Goal: Check status: Check status

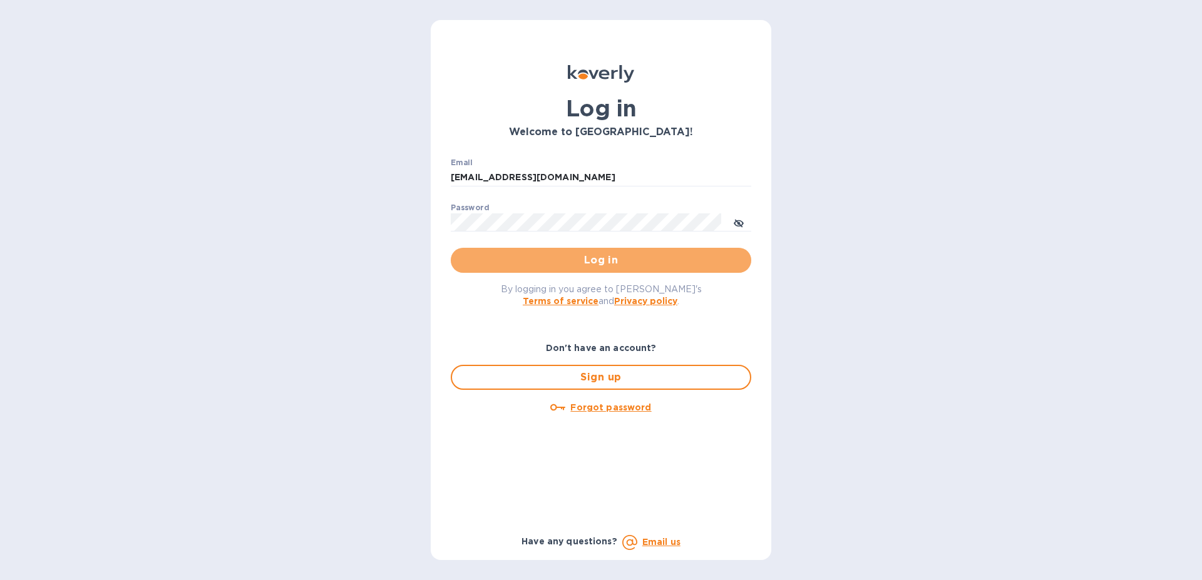
click at [583, 260] on span "Log in" at bounding box center [601, 260] width 280 height 15
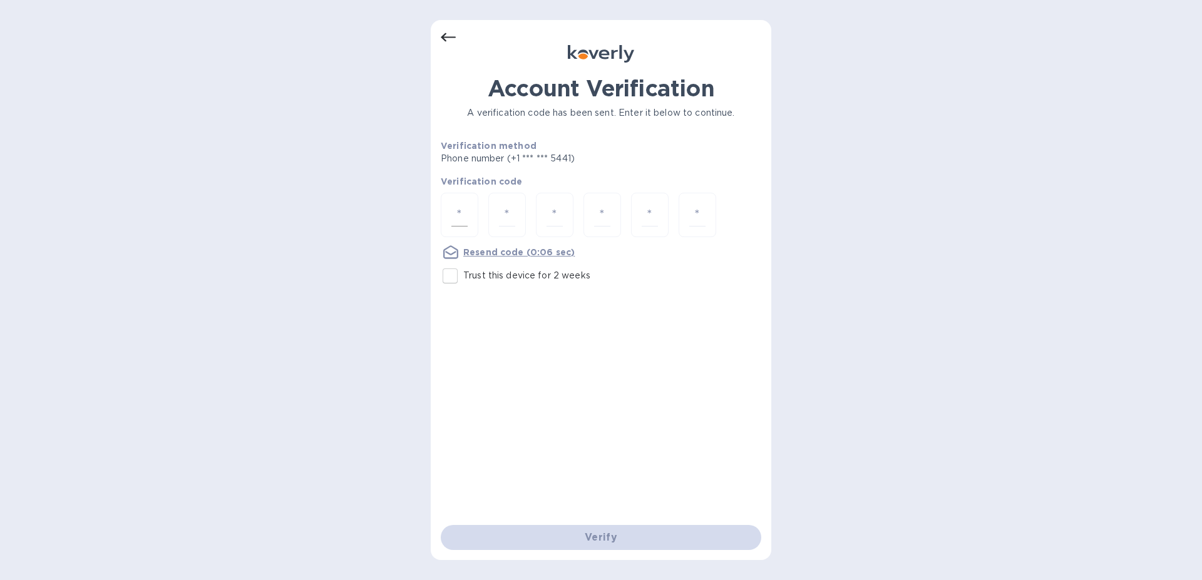
click at [468, 212] on div at bounding box center [460, 215] width 38 height 44
type input "7"
type input "8"
type input "1"
type input "8"
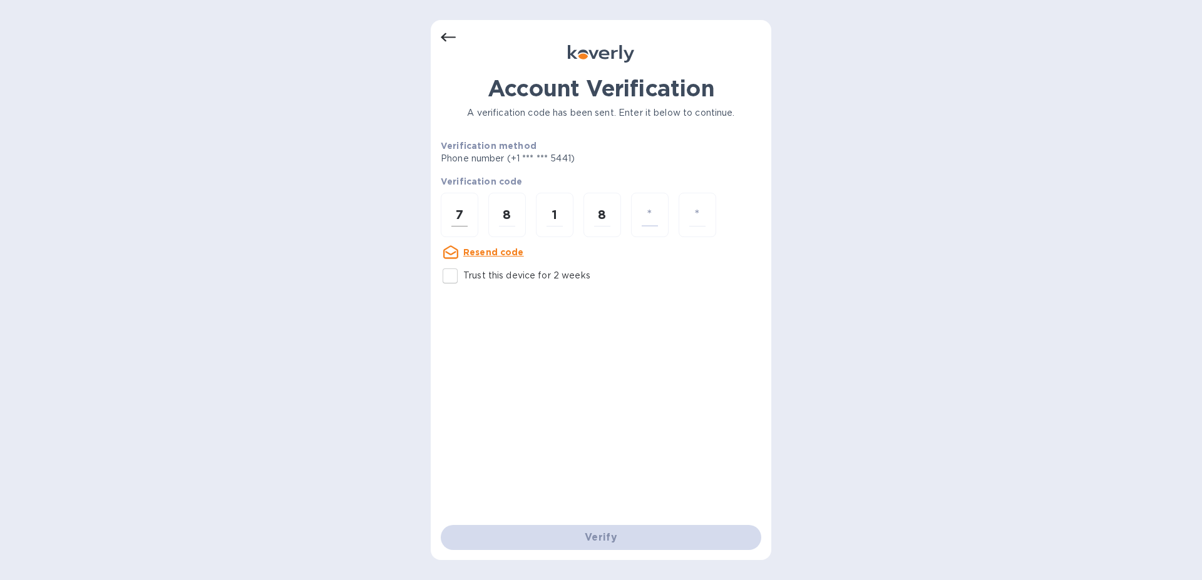
type input "4"
type input "7"
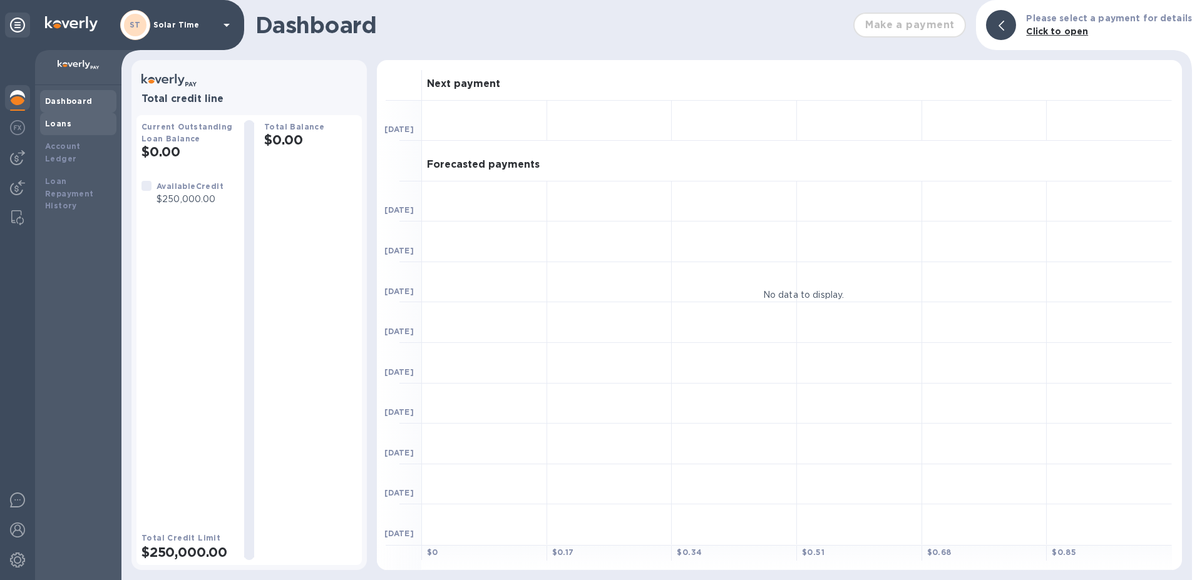
click at [68, 126] on b "Loans" at bounding box center [58, 123] width 26 height 9
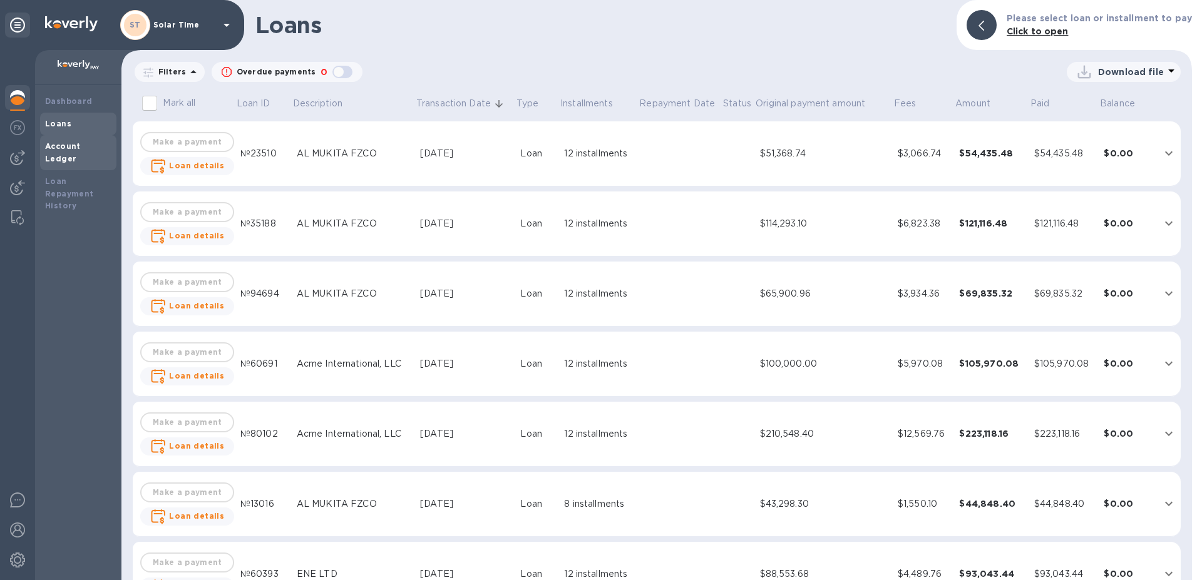
click at [81, 149] on b "Account Ledger" at bounding box center [63, 152] width 36 height 22
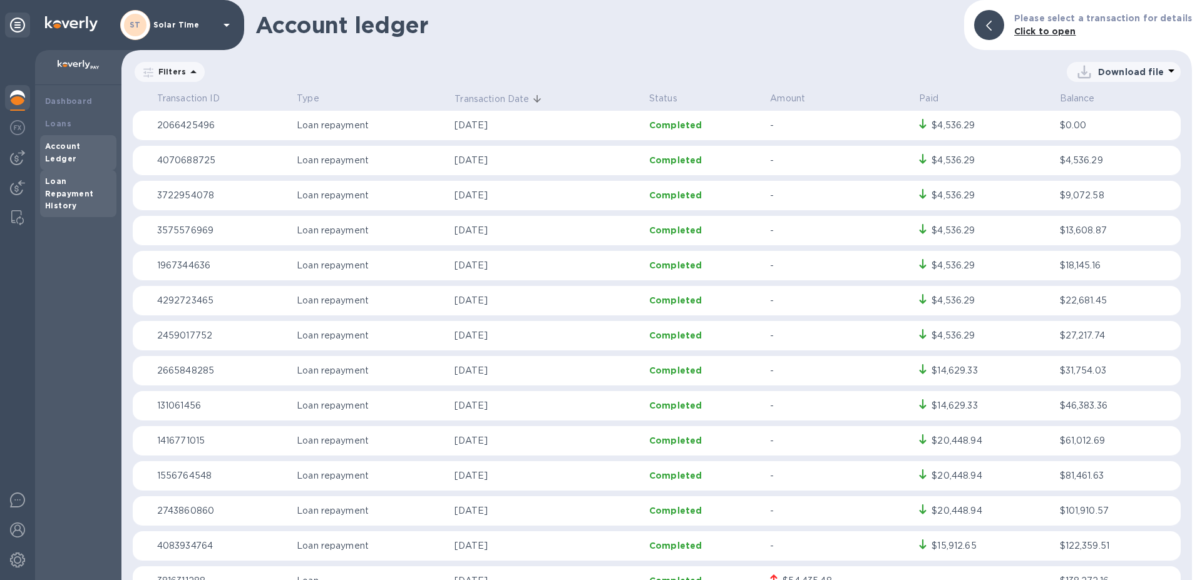
click at [91, 183] on div "Loan Repayment History" at bounding box center [78, 194] width 66 height 38
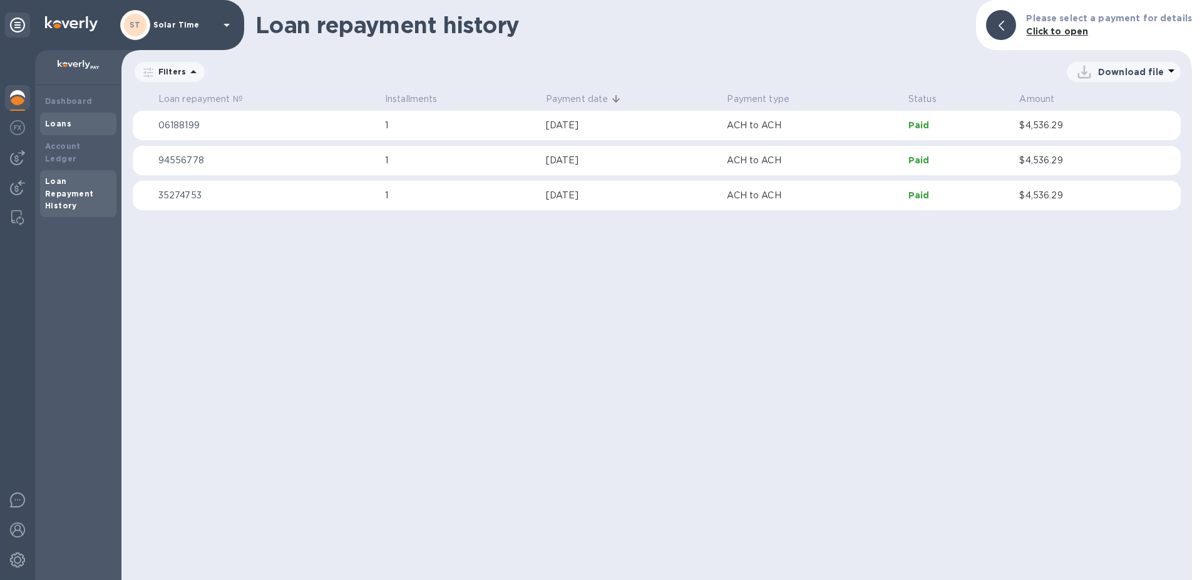
click at [58, 118] on div "Loans" at bounding box center [78, 124] width 66 height 13
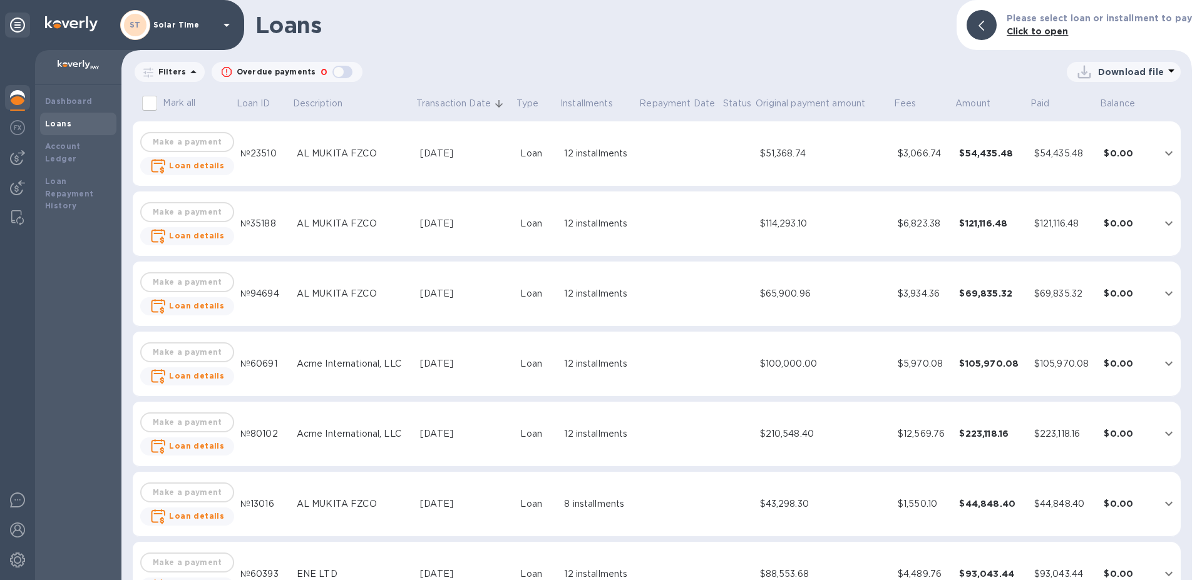
click at [313, 151] on div "AL MUKITA FZCO" at bounding box center [353, 153] width 113 height 13
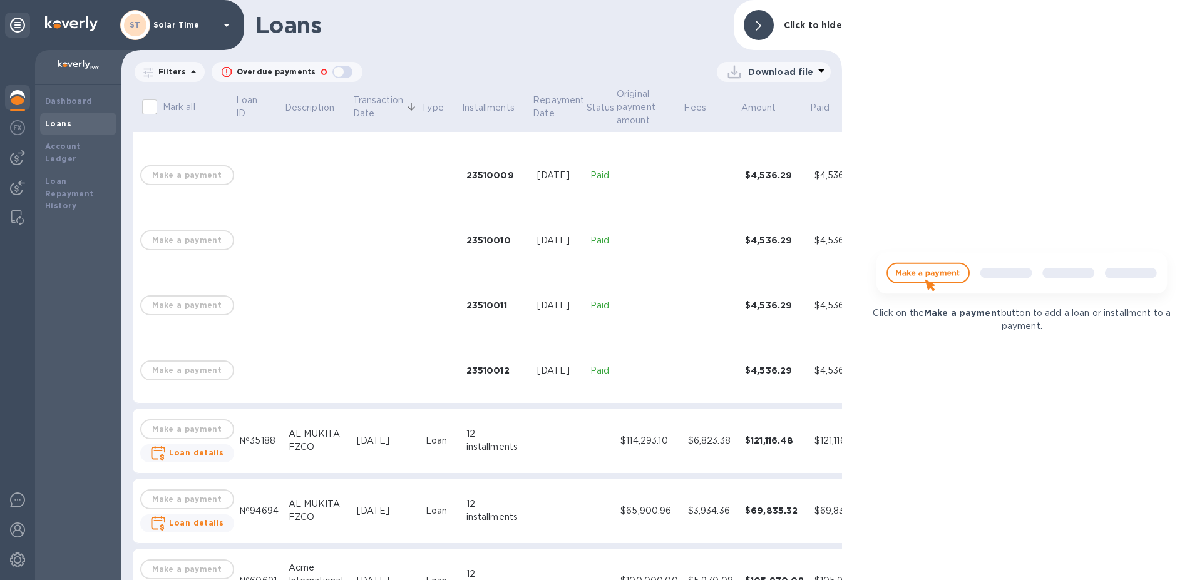
scroll to position [571, 0]
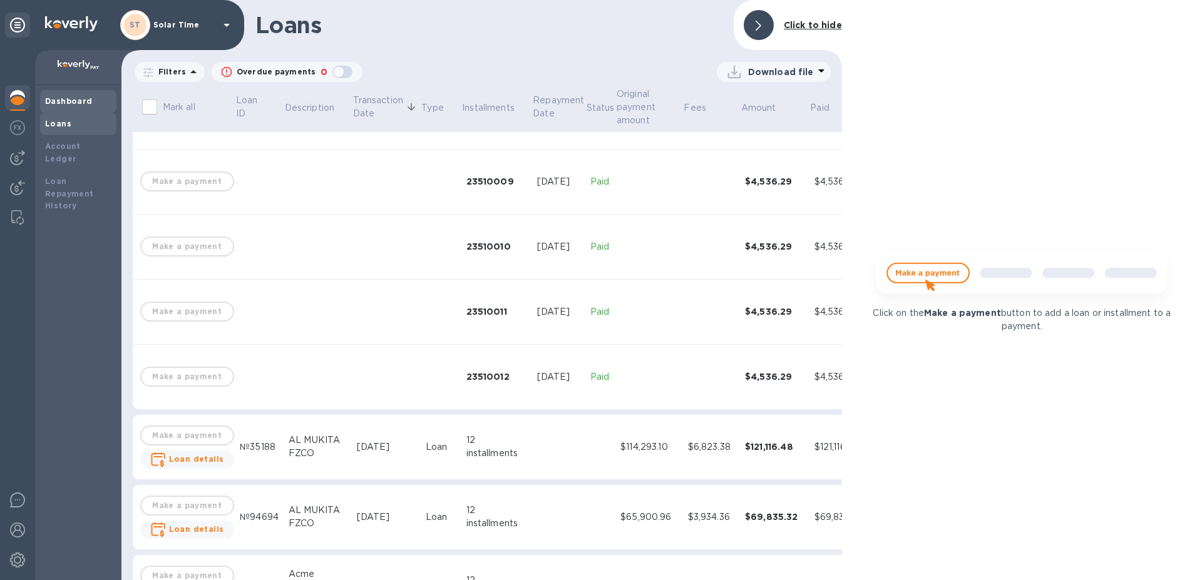
click at [61, 104] on b "Dashboard" at bounding box center [69, 100] width 48 height 9
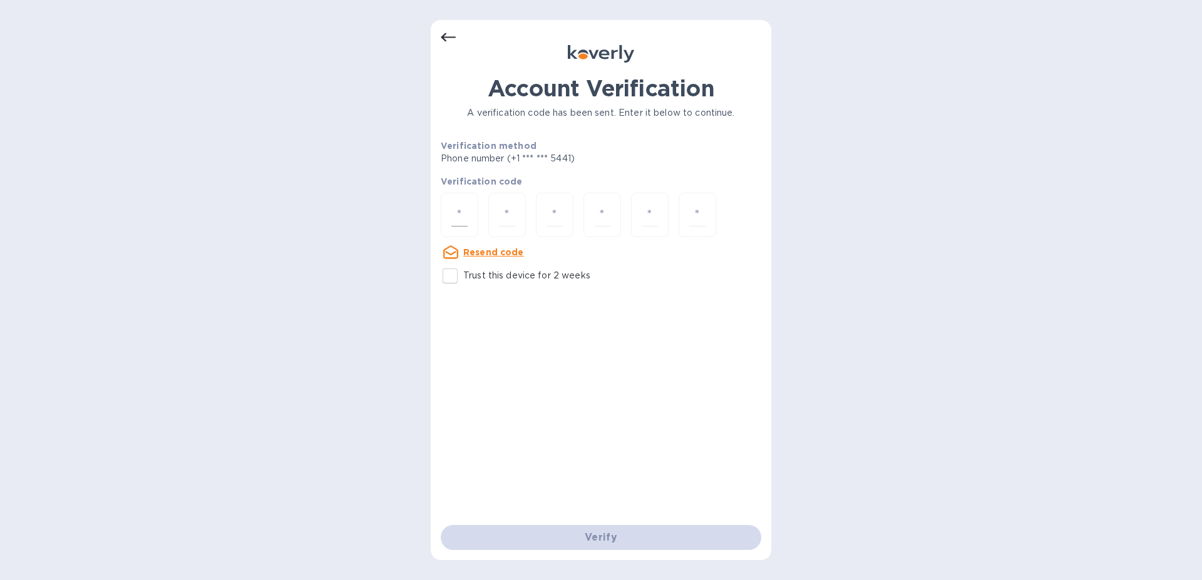
click at [452, 213] on input "number" at bounding box center [459, 214] width 16 height 23
click at [446, 274] on input "Trust this device for 2 weeks" at bounding box center [450, 276] width 26 height 26
checkbox input "true"
click at [463, 217] on input "number" at bounding box center [459, 214] width 16 height 23
click at [452, 207] on input "number" at bounding box center [459, 214] width 16 height 23
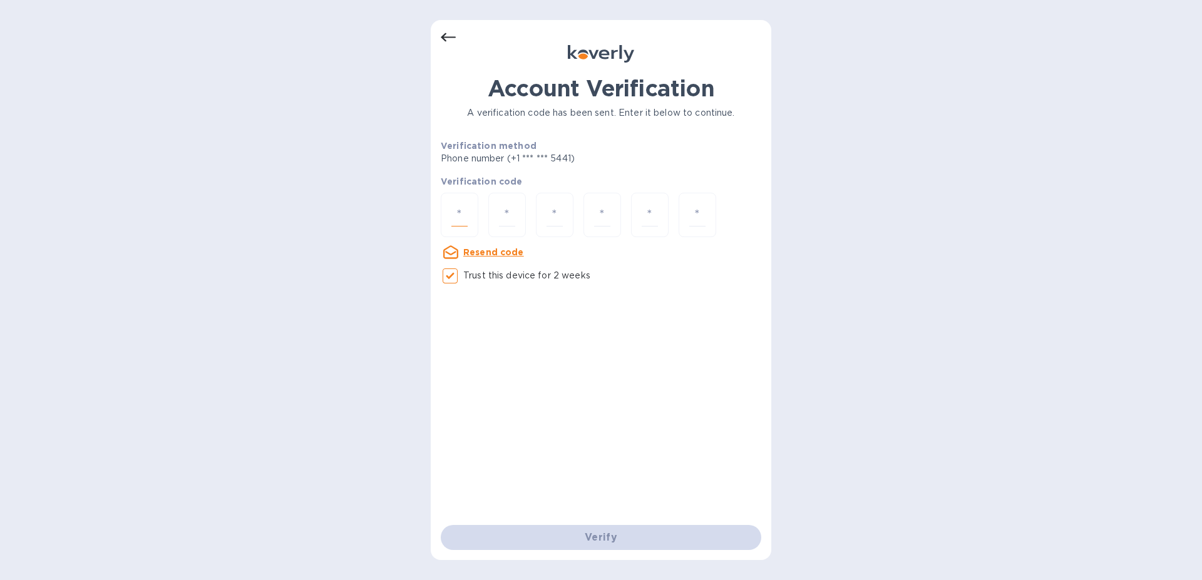
type input "2"
type input "0"
type input "8"
type input "6"
type input "5"
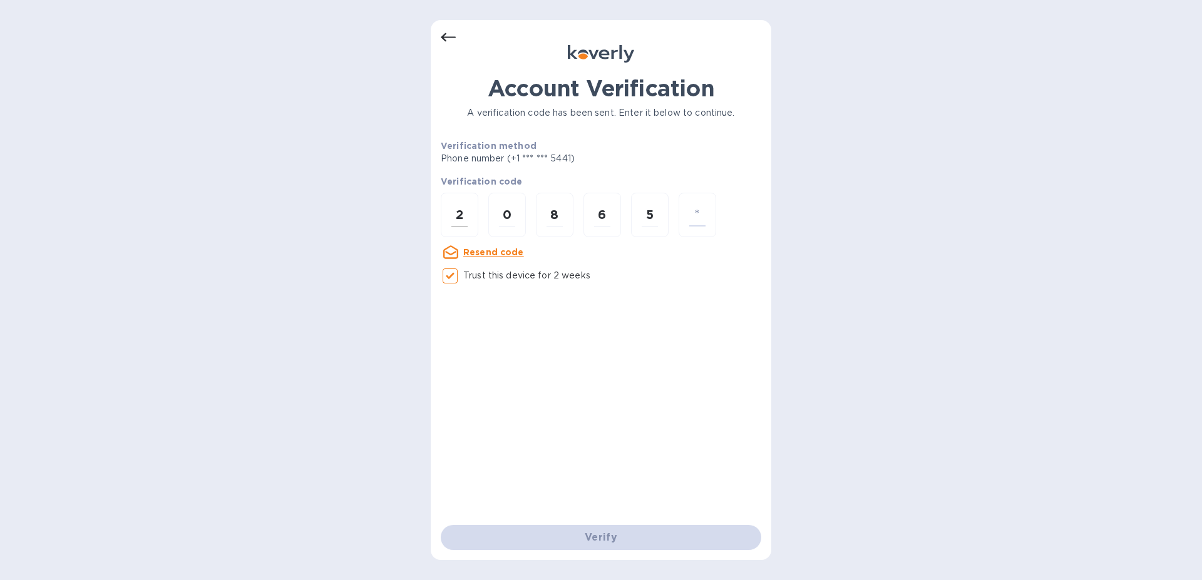
type input "1"
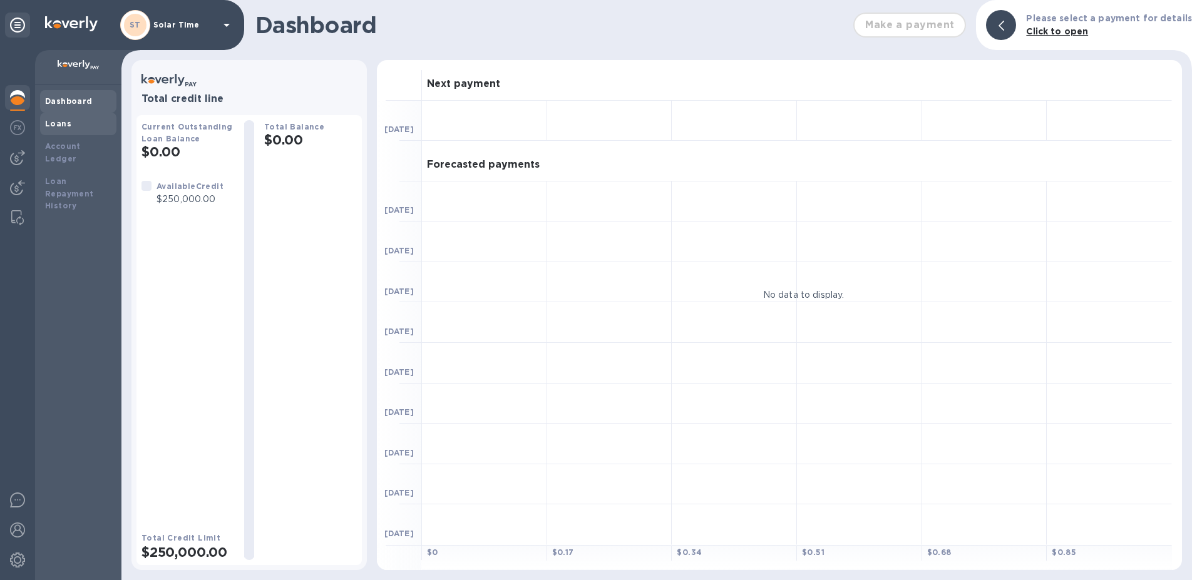
click at [59, 125] on b "Loans" at bounding box center [58, 123] width 26 height 9
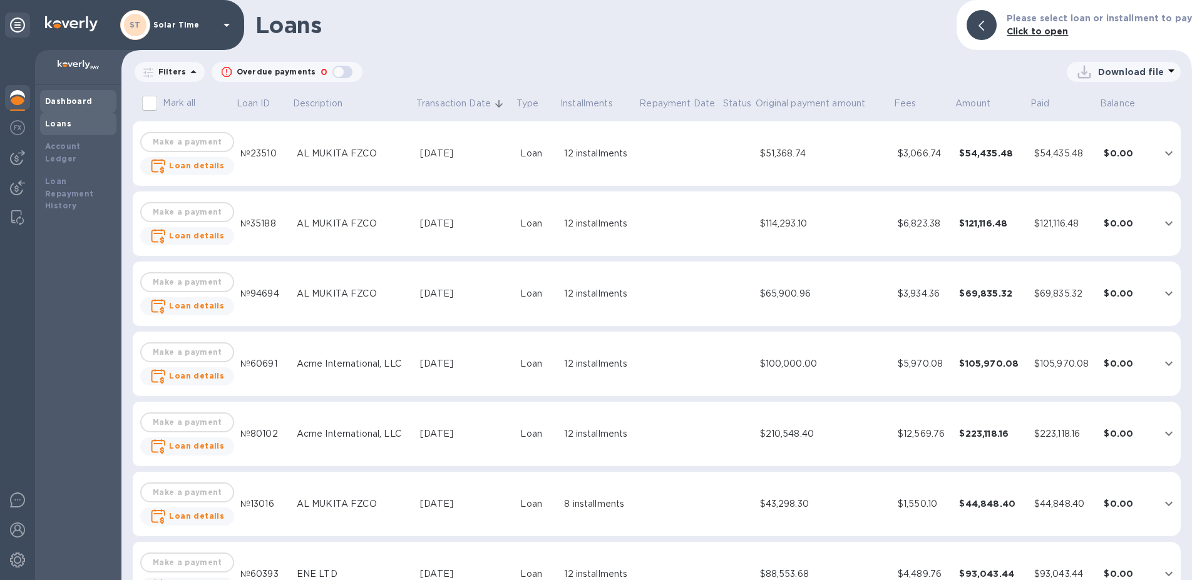
click at [71, 104] on b "Dashboard" at bounding box center [69, 100] width 48 height 9
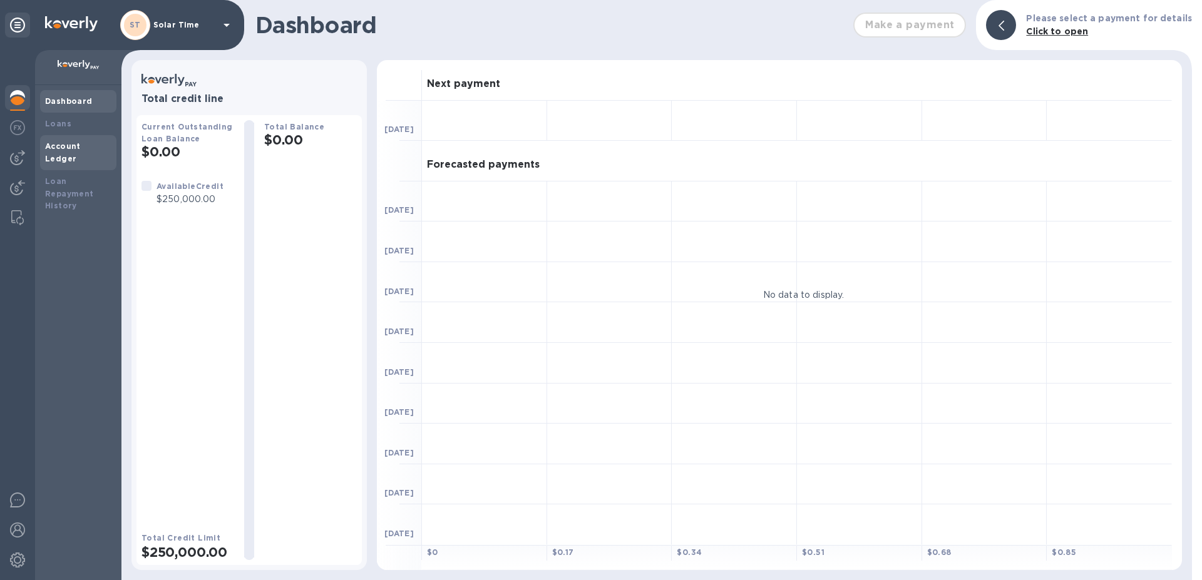
click at [71, 146] on b "Account Ledger" at bounding box center [63, 152] width 36 height 22
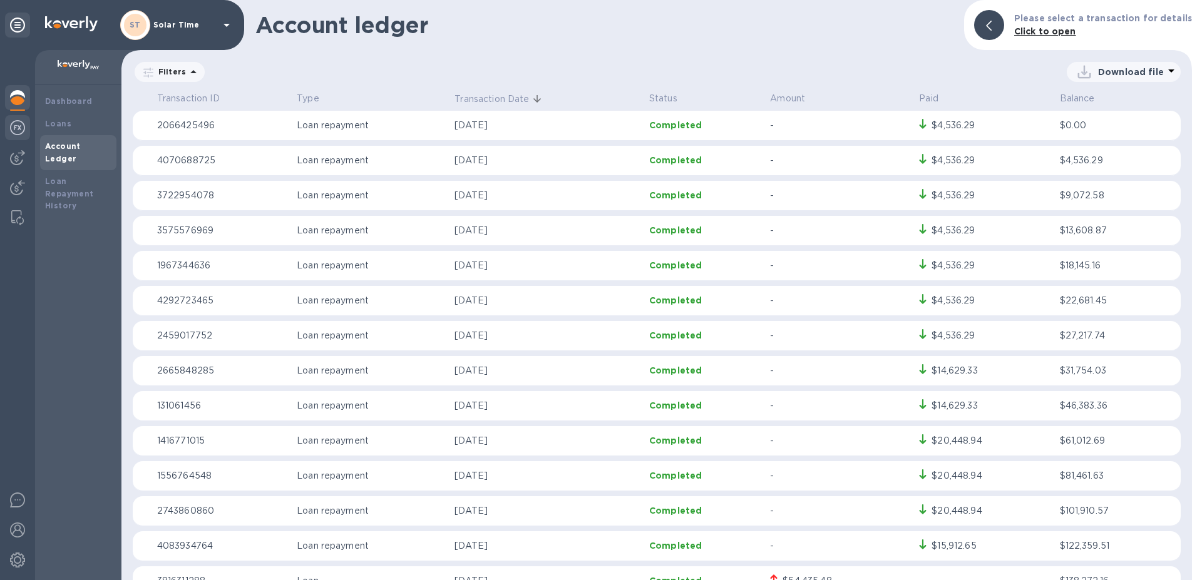
click at [20, 129] on img at bounding box center [17, 127] width 15 height 15
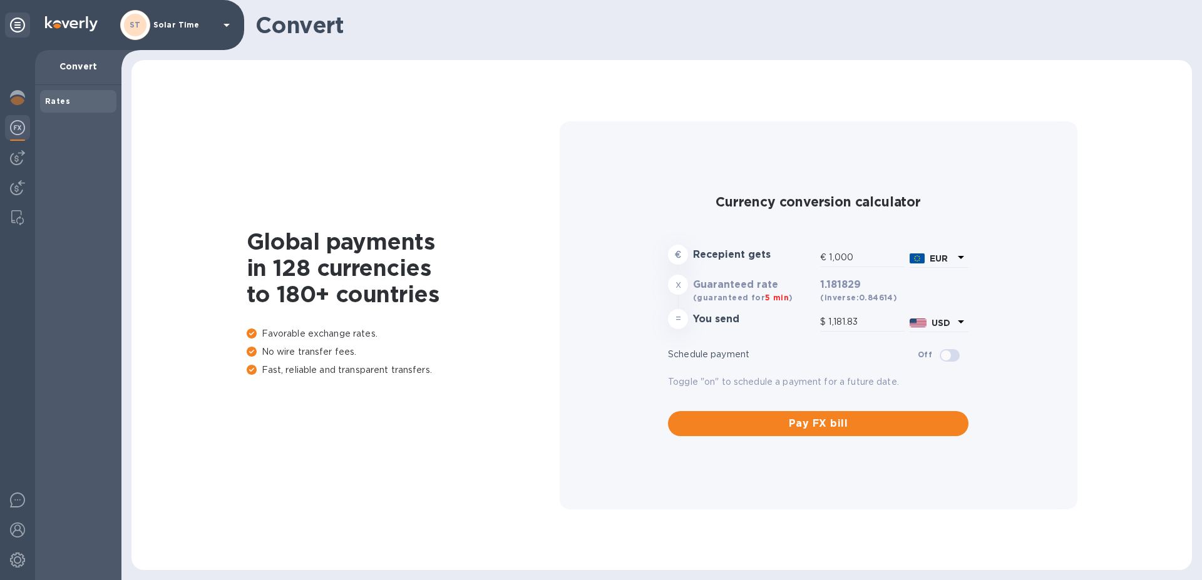
type input "1,181.83"
click at [18, 159] on img at bounding box center [17, 157] width 15 height 15
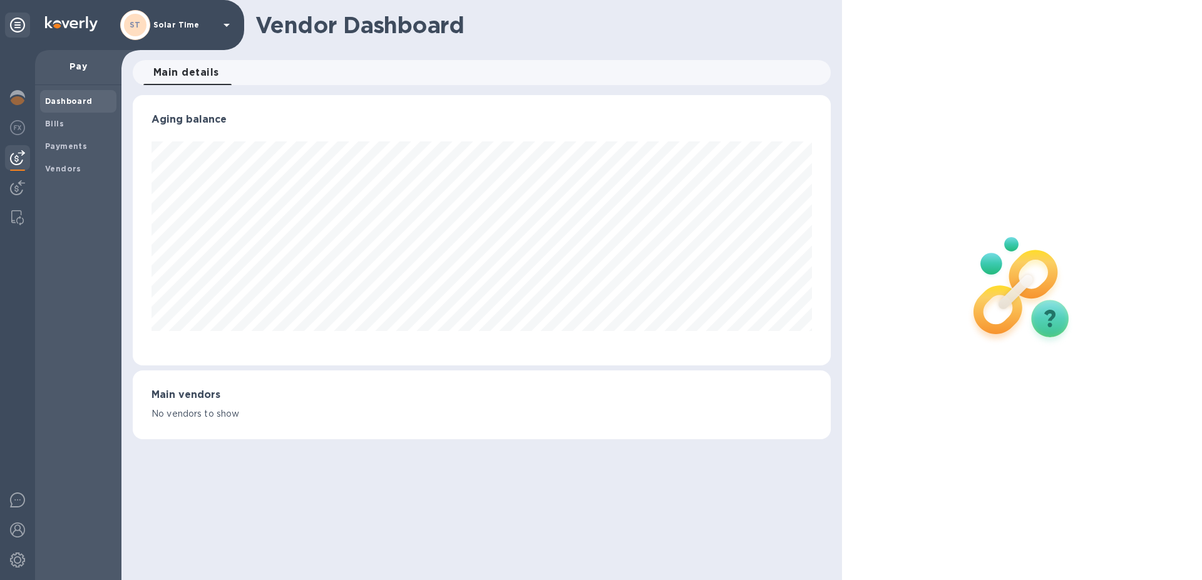
scroll to position [270, 697]
